Goal: Task Accomplishment & Management: Manage account settings

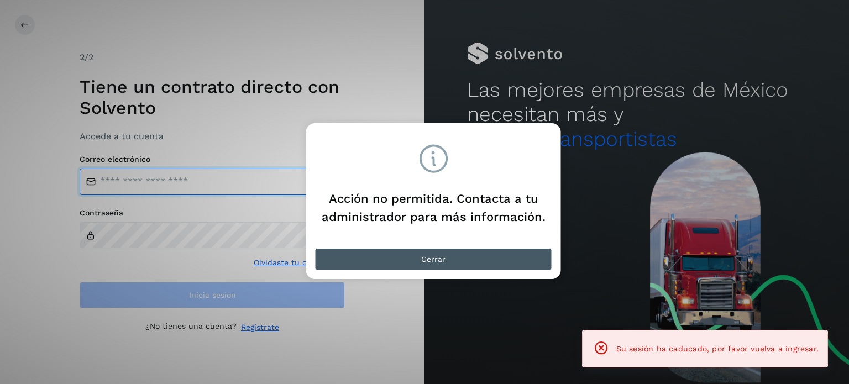
type input "**********"
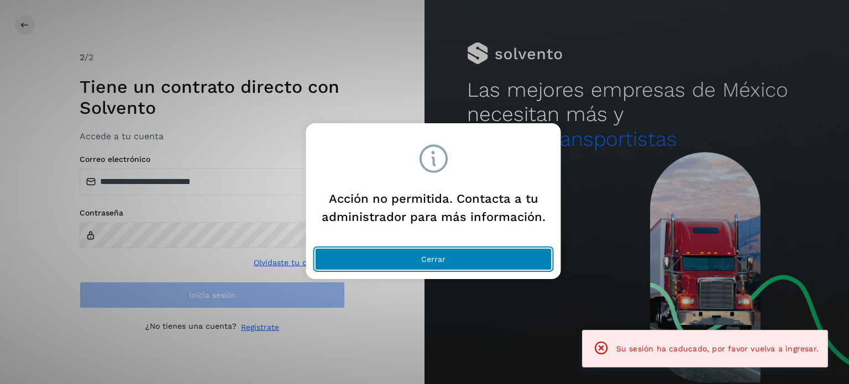
click at [448, 262] on button "Cerrar" at bounding box center [433, 259] width 237 height 22
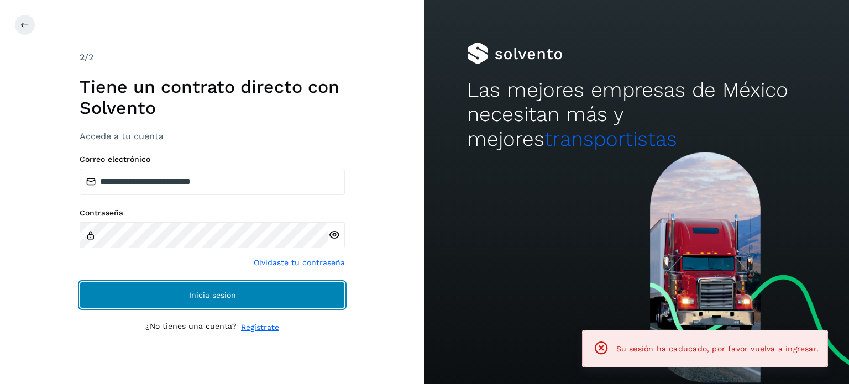
click at [183, 291] on button "Inicia sesión" at bounding box center [212, 295] width 265 height 27
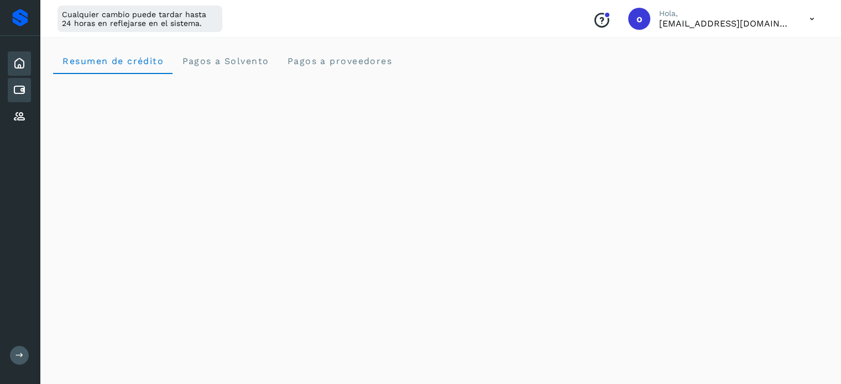
click at [13, 92] on icon at bounding box center [19, 89] width 13 height 13
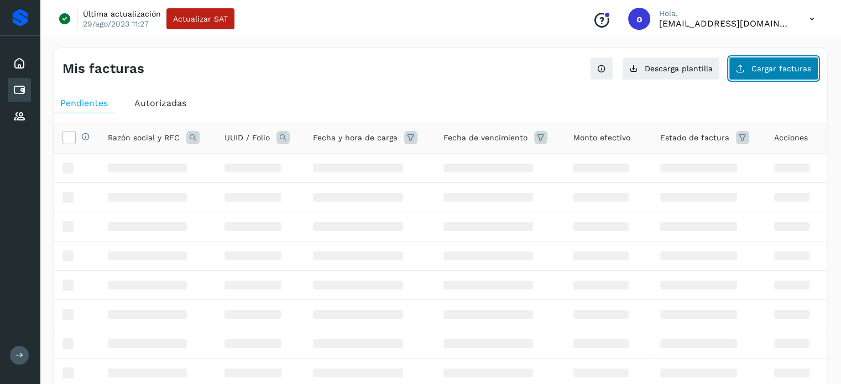
click at [794, 72] on button "Cargar facturas" at bounding box center [773, 68] width 90 height 23
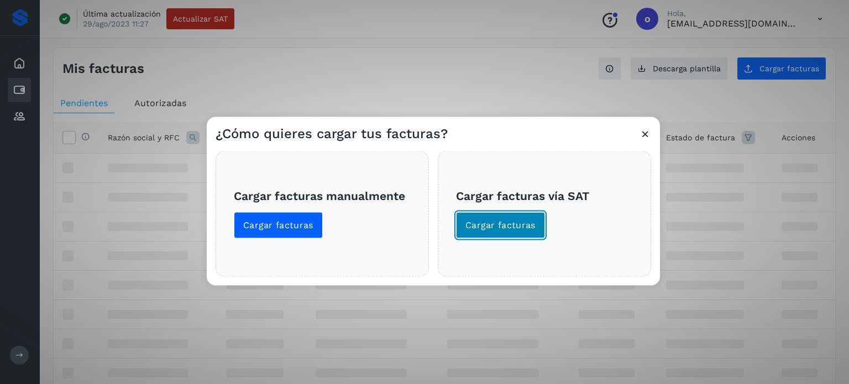
click at [506, 225] on span "Cargar facturas" at bounding box center [500, 225] width 70 height 12
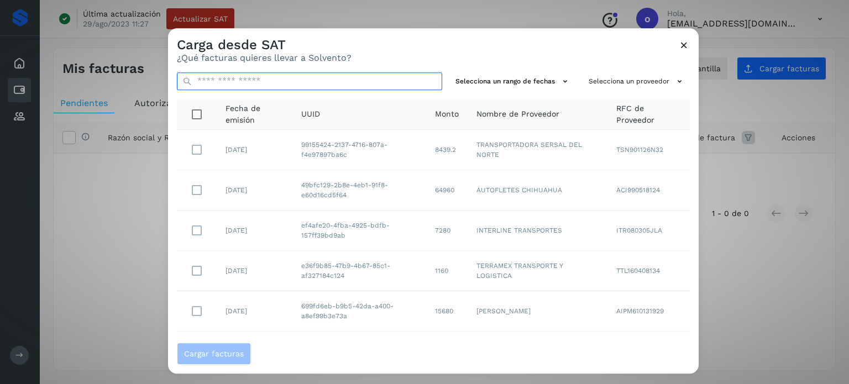
click at [319, 80] on input "text" at bounding box center [309, 81] width 265 height 18
paste input "**********"
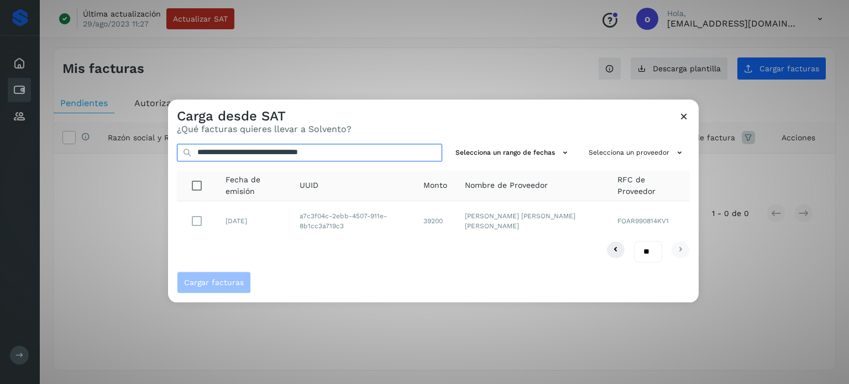
type input "**********"
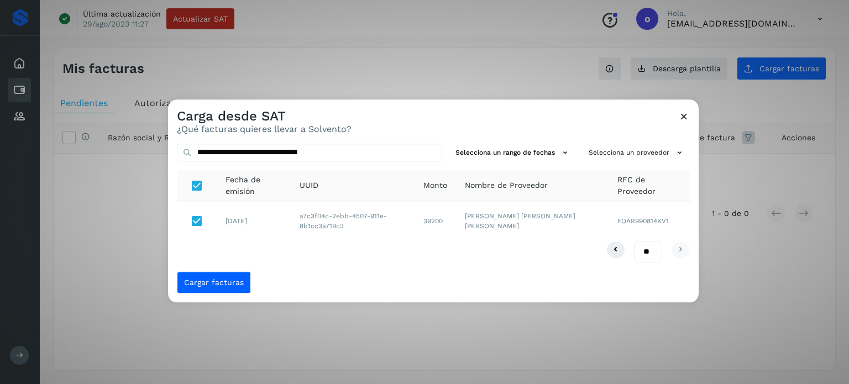
click at [212, 298] on div "Cargar facturas" at bounding box center [433, 286] width 531 height 31
click at [212, 281] on span "Cargar facturas" at bounding box center [214, 283] width 60 height 8
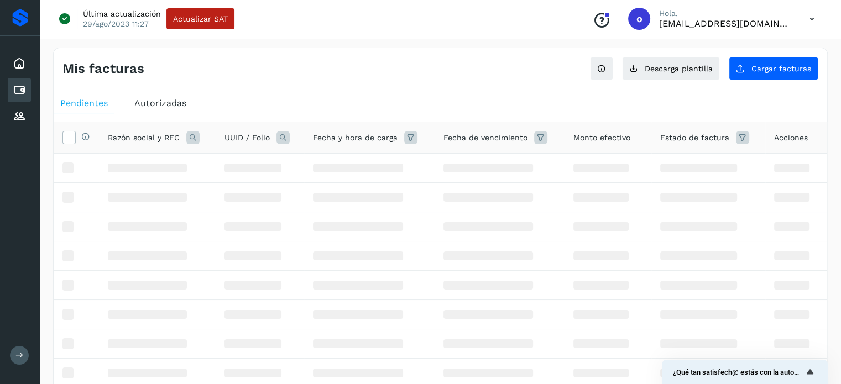
click at [164, 99] on span "Autorizadas" at bounding box center [160, 103] width 52 height 11
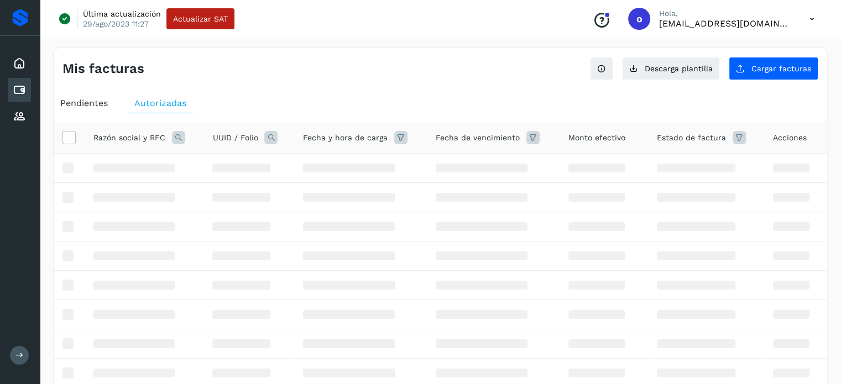
click at [87, 96] on div "Pendientes" at bounding box center [84, 103] width 61 height 20
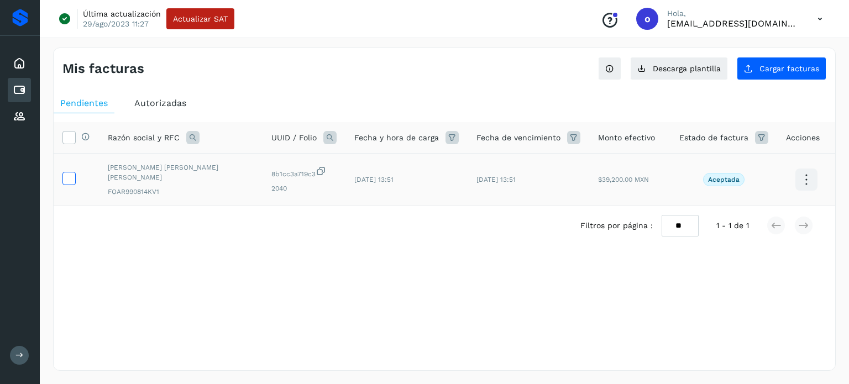
click at [69, 176] on icon at bounding box center [69, 178] width 12 height 12
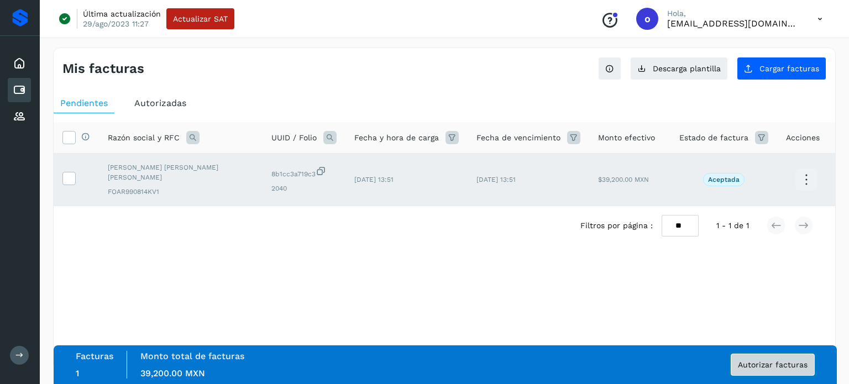
click at [774, 366] on span "Autorizar facturas" at bounding box center [773, 365] width 70 height 8
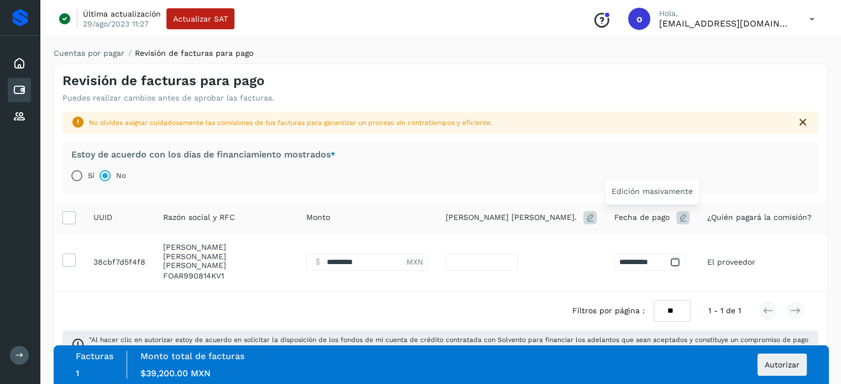
click at [676, 217] on icon at bounding box center [682, 217] width 13 height 13
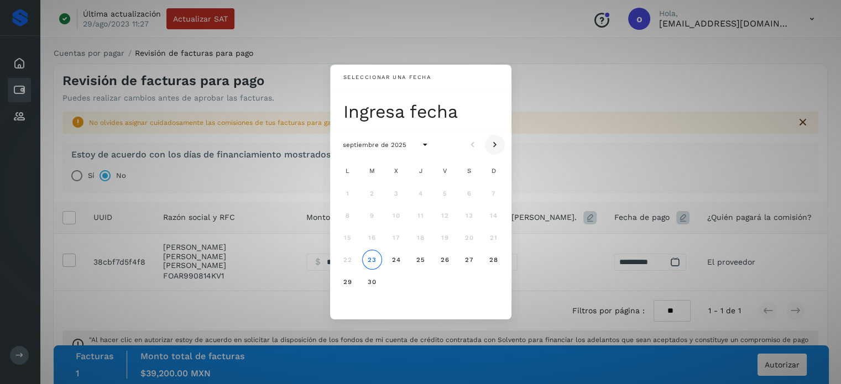
click at [492, 141] on icon "Mes siguiente" at bounding box center [494, 144] width 11 height 11
click at [444, 212] on span "10" at bounding box center [444, 216] width 8 height 8
type input "**"
type input "**********"
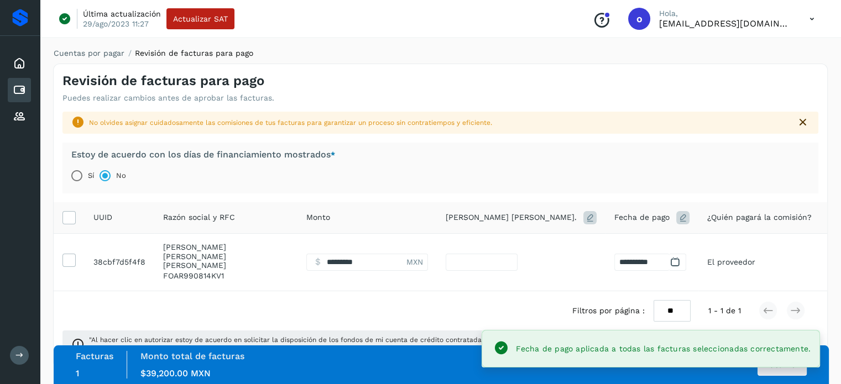
click at [787, 375] on div "Facturas 1 Monto total de facturas Monto $39,200.00 MXN Autorizar" at bounding box center [441, 365] width 731 height 28
click at [782, 371] on button "Autorizar" at bounding box center [781, 365] width 49 height 22
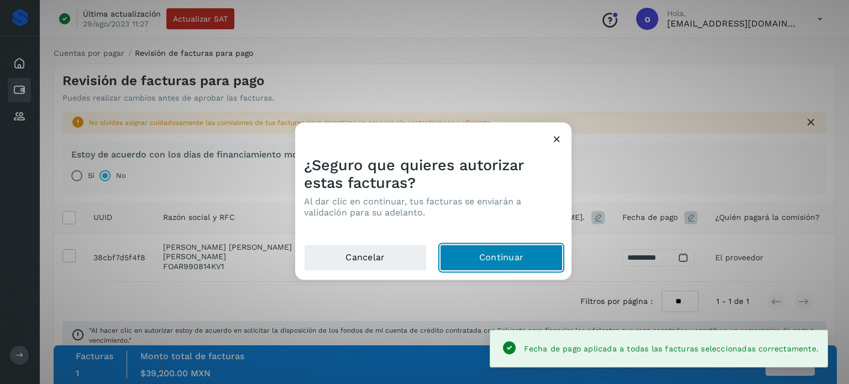
click at [520, 259] on button "Continuar" at bounding box center [501, 257] width 123 height 27
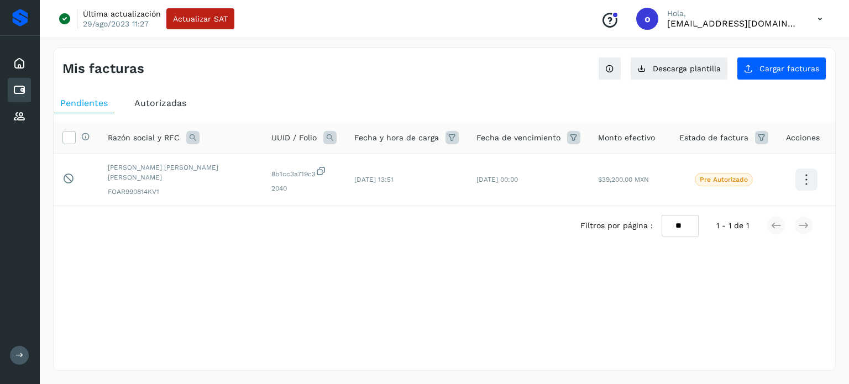
click at [643, 296] on div "Mis facturas Ver instrucciones para cargar Facturas Descarga plantilla Cargar f…" at bounding box center [444, 209] width 783 height 323
click at [801, 70] on span "Cargar facturas" at bounding box center [789, 69] width 60 height 8
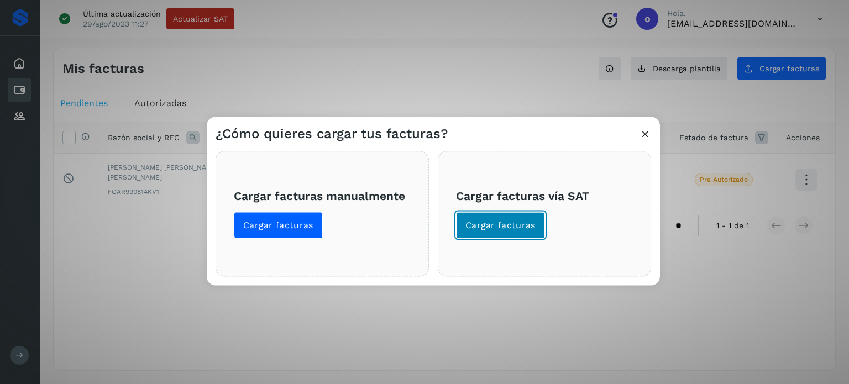
click at [501, 223] on span "Cargar facturas" at bounding box center [500, 225] width 70 height 12
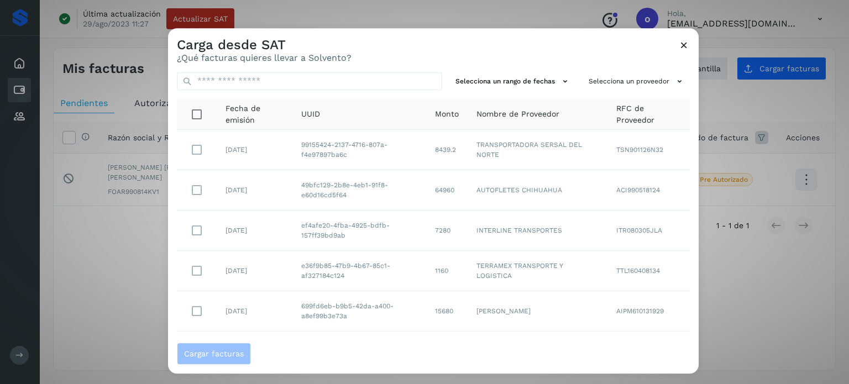
click at [301, 71] on div "Selecciona un rango de fechas Selecciona un proveedor Fecha de emisión UUID Mon…" at bounding box center [433, 204] width 531 height 280
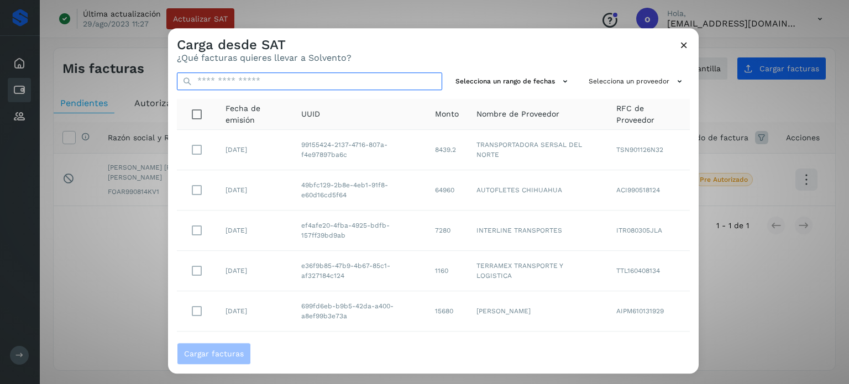
click at [307, 85] on input "text" at bounding box center [309, 81] width 265 height 18
paste input "**********"
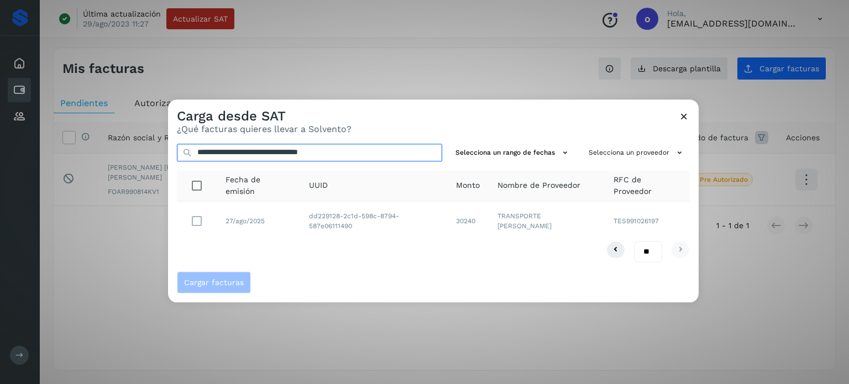
type input "**********"
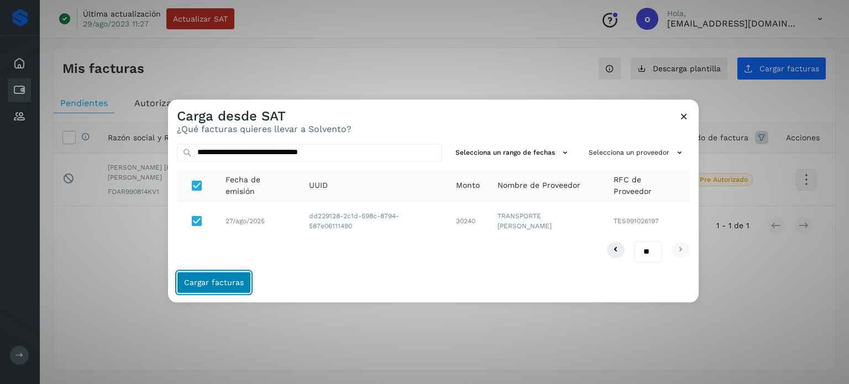
click at [208, 284] on span "Cargar facturas" at bounding box center [214, 283] width 60 height 8
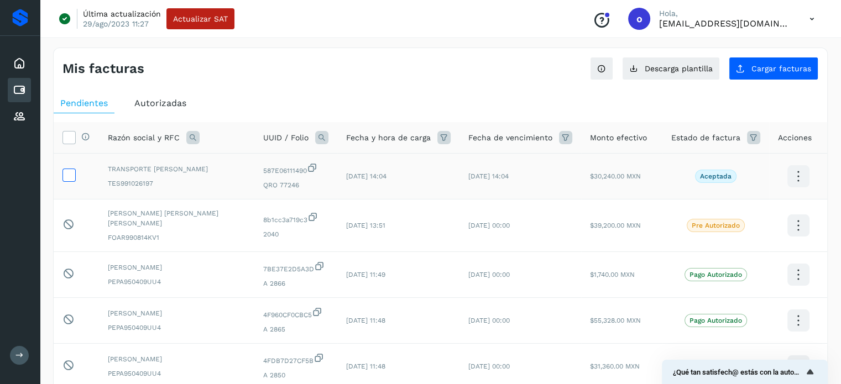
click at [69, 174] on icon at bounding box center [69, 175] width 12 height 12
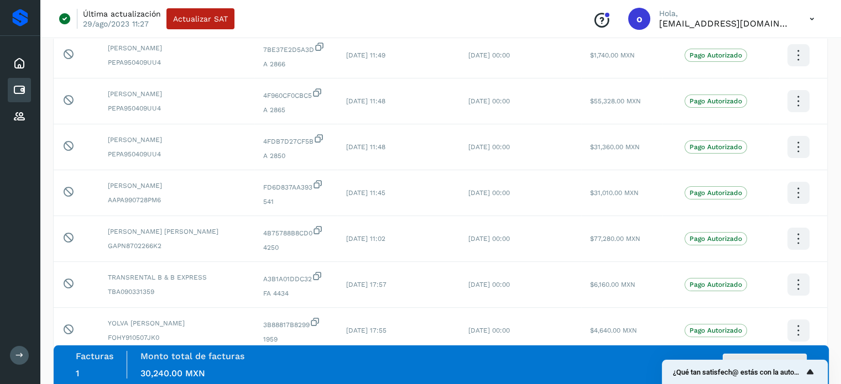
scroll to position [221, 0]
click at [775, 354] on button "Autorizar facturas" at bounding box center [764, 365] width 84 height 22
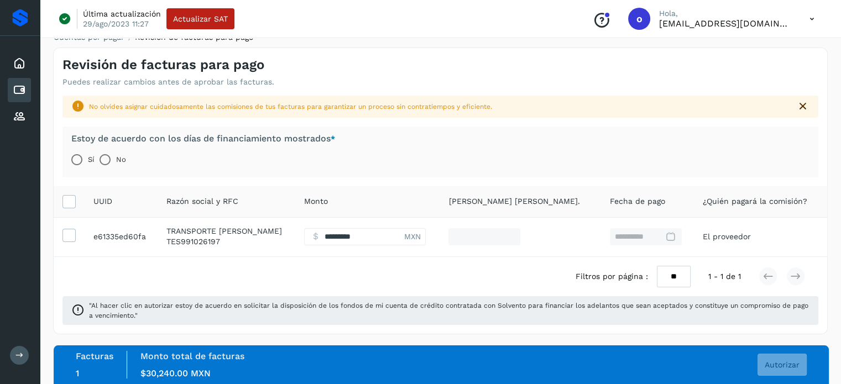
scroll to position [15, 0]
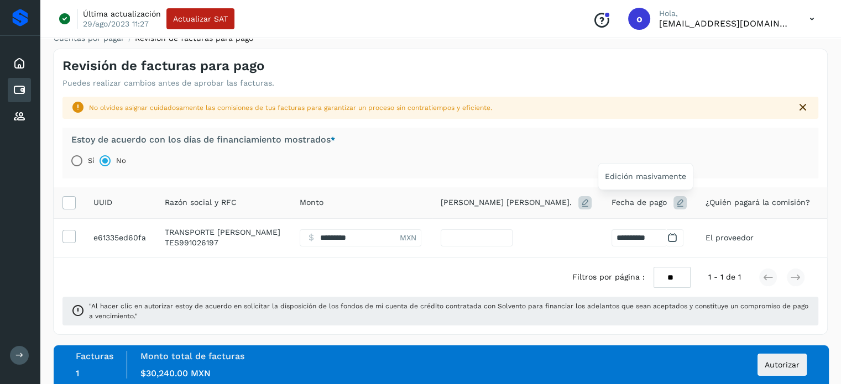
click at [673, 201] on icon at bounding box center [679, 202] width 13 height 13
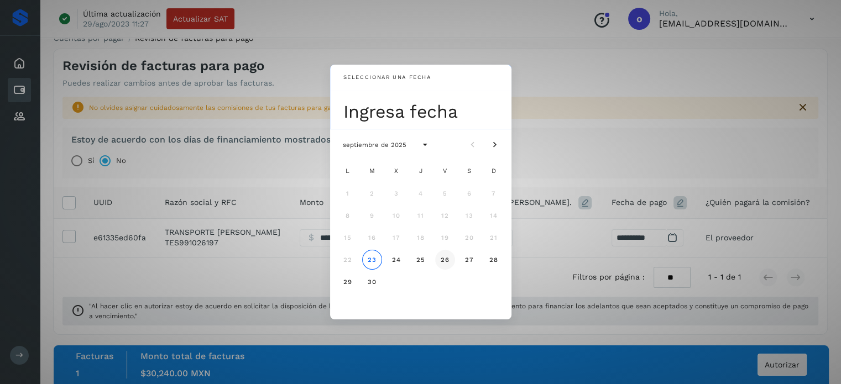
click at [446, 256] on span "26" at bounding box center [444, 260] width 9 height 8
type input "*"
type input "**********"
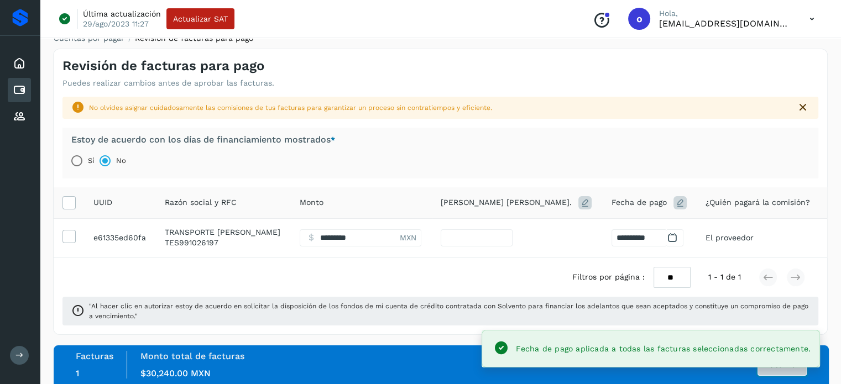
click at [767, 373] on button "Autorizar" at bounding box center [781, 365] width 49 height 22
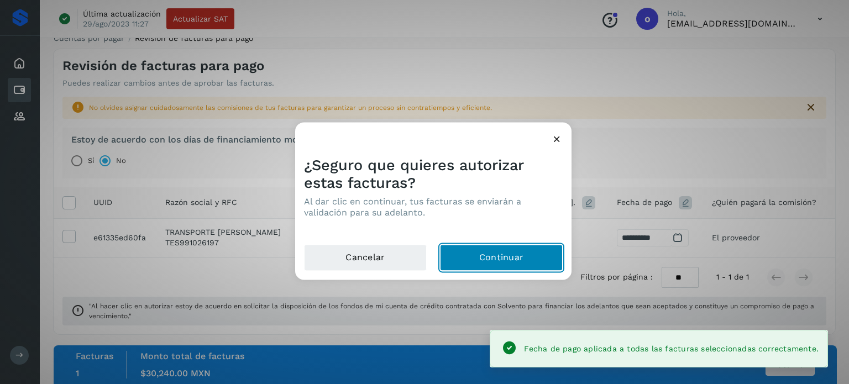
click at [526, 255] on button "Continuar" at bounding box center [501, 257] width 123 height 27
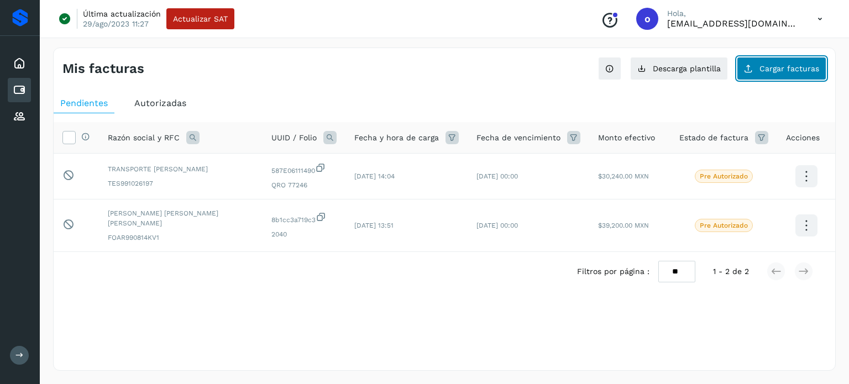
click at [767, 66] on span "Cargar facturas" at bounding box center [789, 69] width 60 height 8
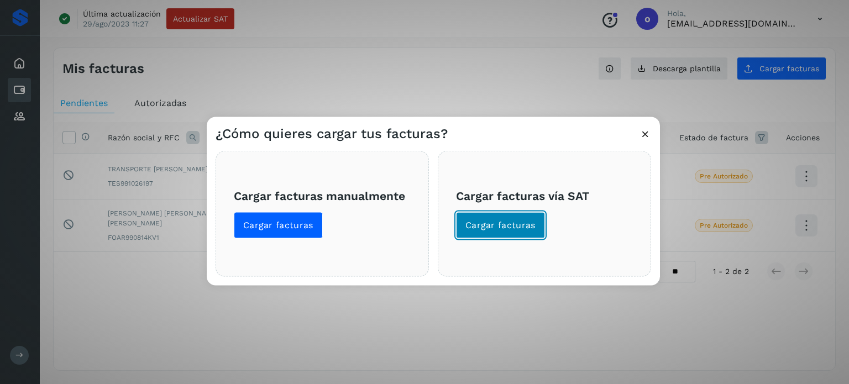
click at [507, 221] on span "Cargar facturas" at bounding box center [500, 225] width 70 height 12
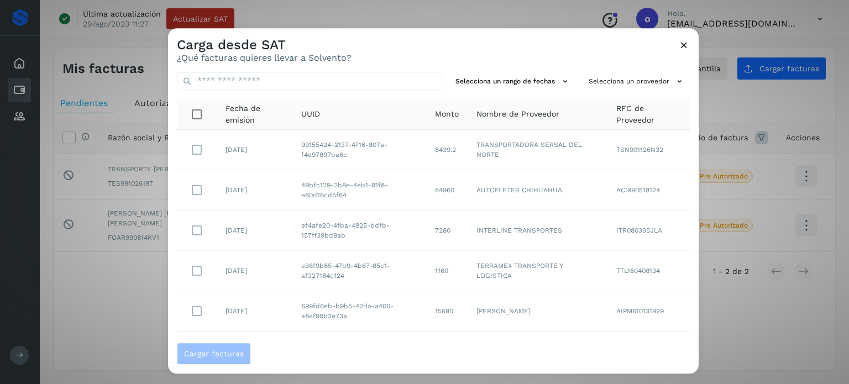
click at [688, 44] on icon at bounding box center [684, 45] width 12 height 12
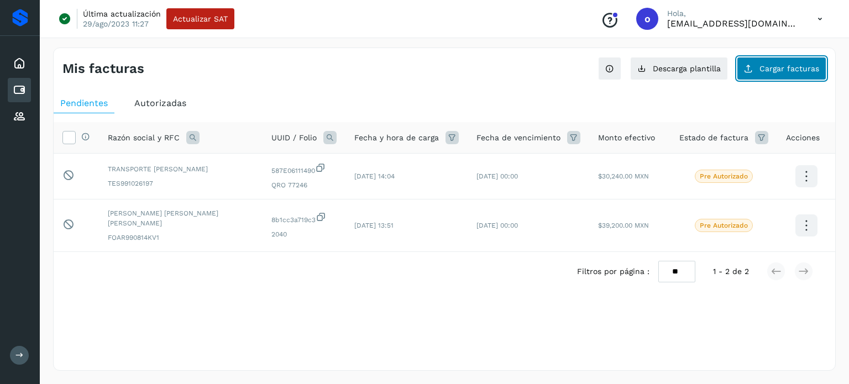
click at [787, 68] on span "Cargar facturas" at bounding box center [789, 69] width 60 height 8
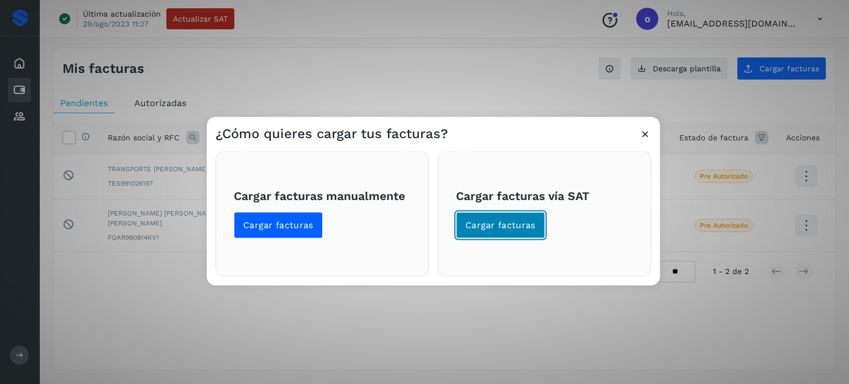
click at [492, 232] on button "Cargar facturas" at bounding box center [500, 225] width 89 height 27
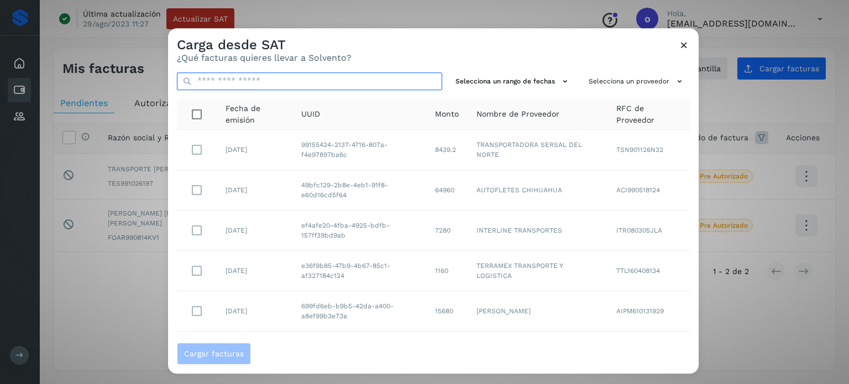
click at [320, 82] on input "text" at bounding box center [309, 81] width 265 height 18
paste input "**********"
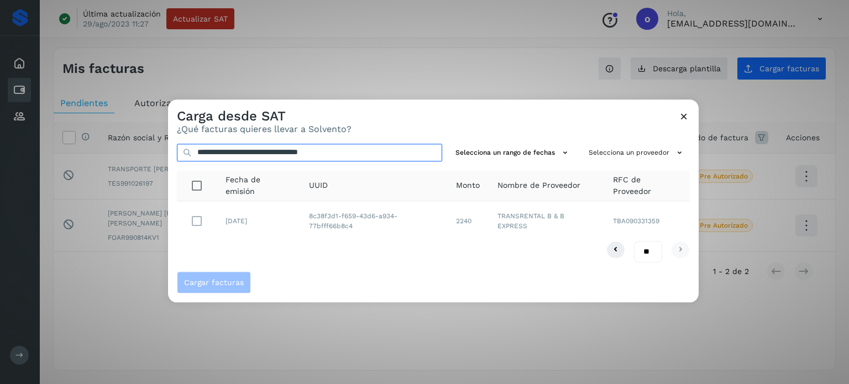
type input "**********"
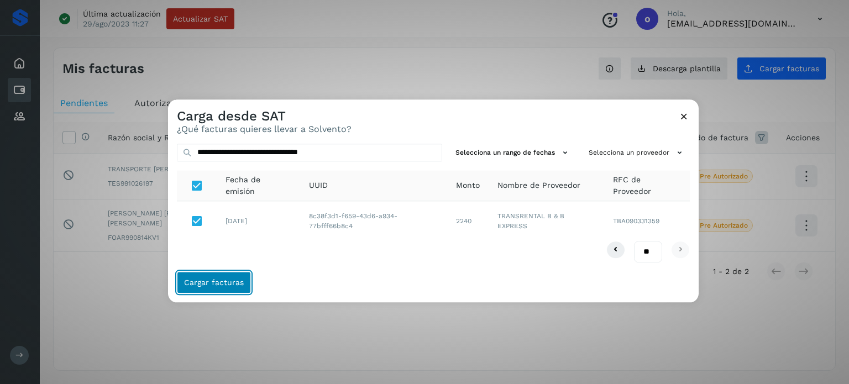
click at [212, 280] on span "Cargar facturas" at bounding box center [214, 283] width 60 height 8
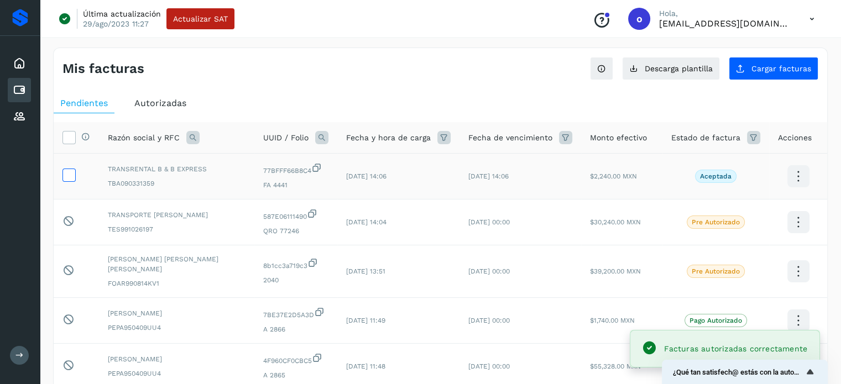
click at [69, 174] on icon at bounding box center [69, 175] width 12 height 12
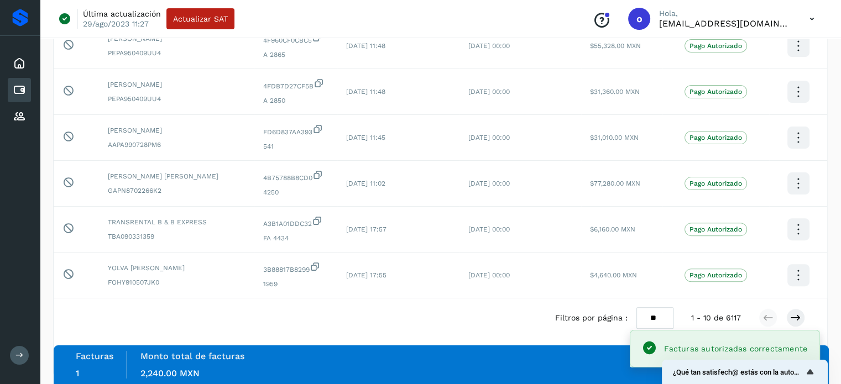
scroll to position [322, 0]
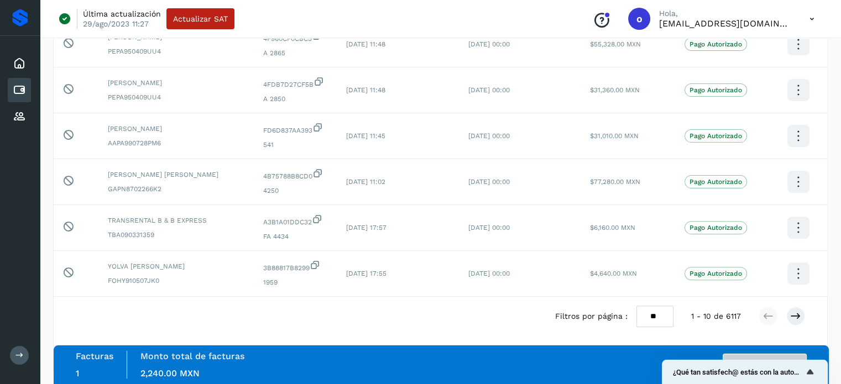
click at [777, 355] on button "Autorizar facturas" at bounding box center [764, 365] width 84 height 22
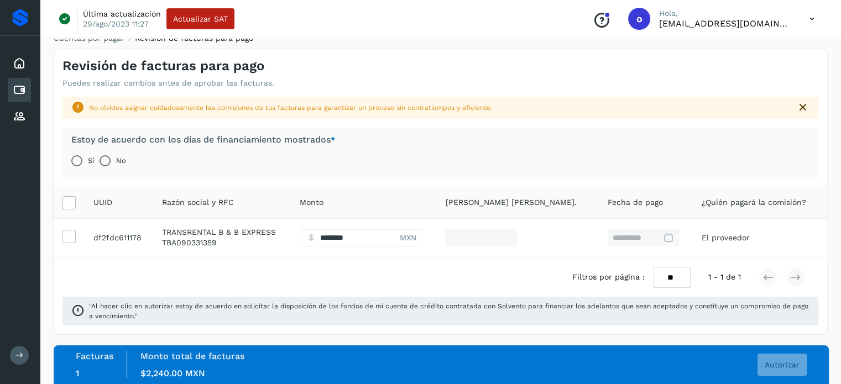
click at [119, 158] on label "No" at bounding box center [121, 161] width 10 height 22
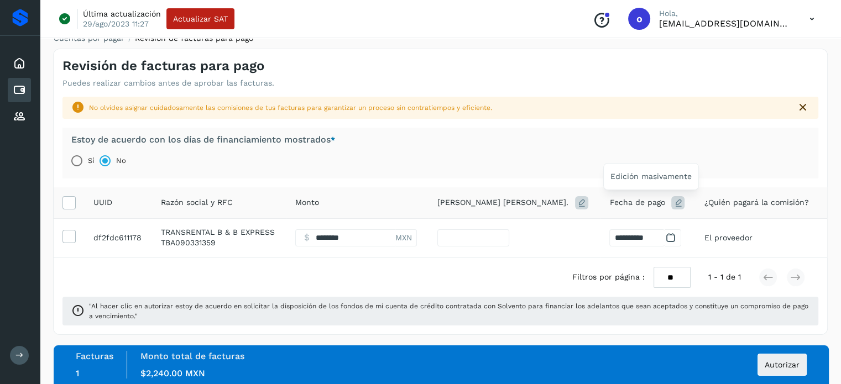
click at [671, 201] on icon at bounding box center [677, 202] width 13 height 13
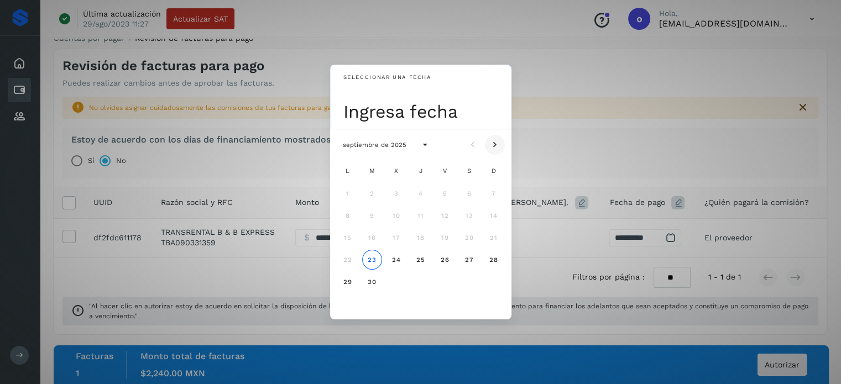
click at [497, 145] on icon "Mes siguiente" at bounding box center [494, 144] width 11 height 11
click at [444, 213] on span "10" at bounding box center [444, 216] width 8 height 8
type input "**"
type input "**********"
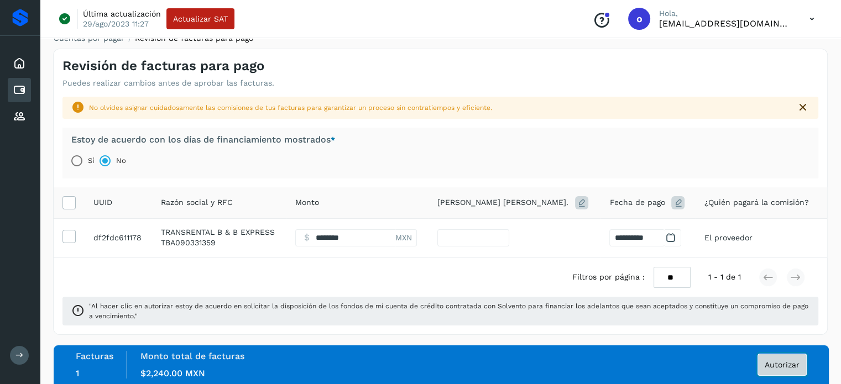
click at [788, 372] on button "Autorizar" at bounding box center [781, 365] width 49 height 22
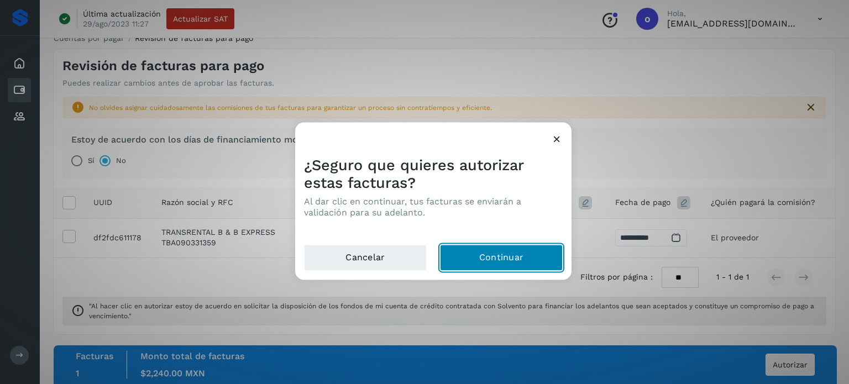
click at [520, 264] on button "Continuar" at bounding box center [501, 257] width 123 height 27
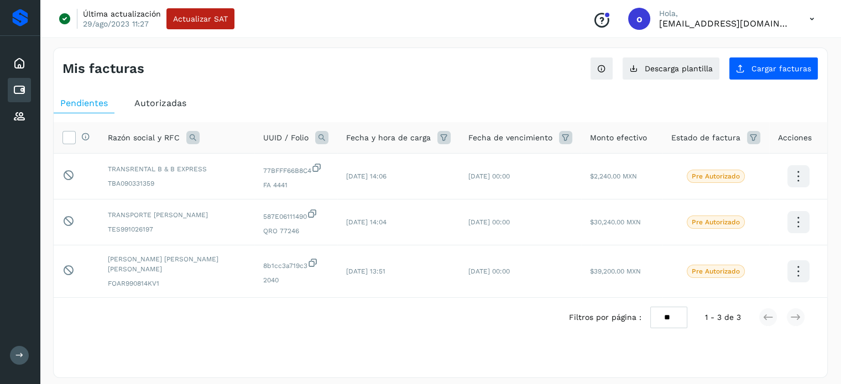
click at [397, 87] on div "Mis facturas Ver instrucciones para cargar Facturas Descarga plantilla Cargar f…" at bounding box center [440, 213] width 774 height 331
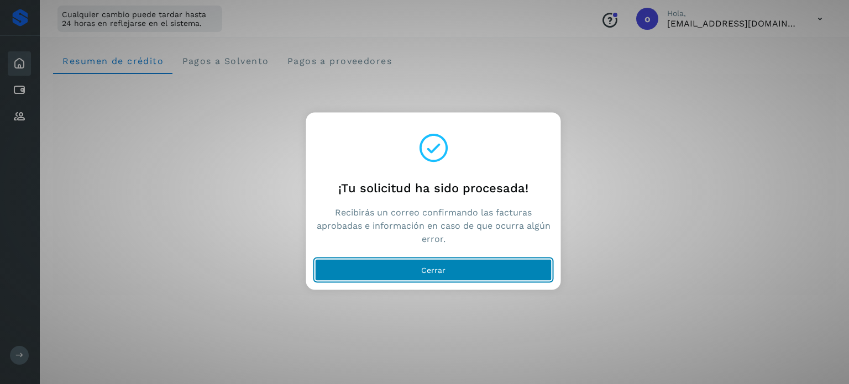
click at [479, 269] on button "Cerrar" at bounding box center [433, 270] width 237 height 22
